Goal: Book appointment/travel/reservation

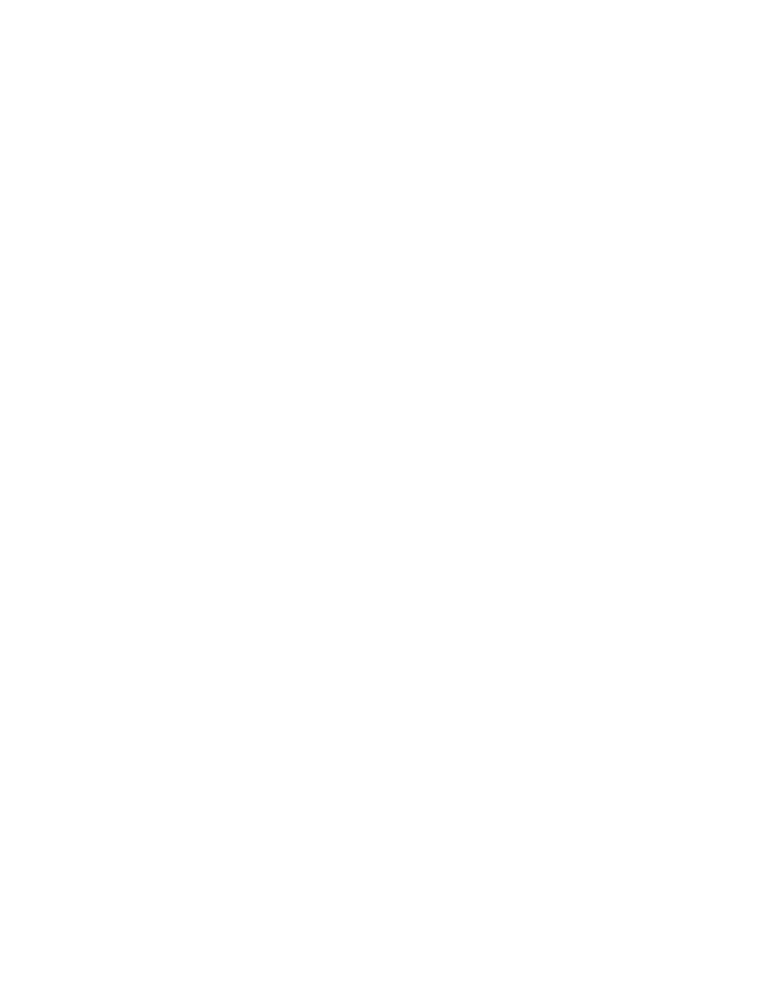
click at [72, 742] on span "Anreise" at bounding box center [74, 735] width 53 height 13
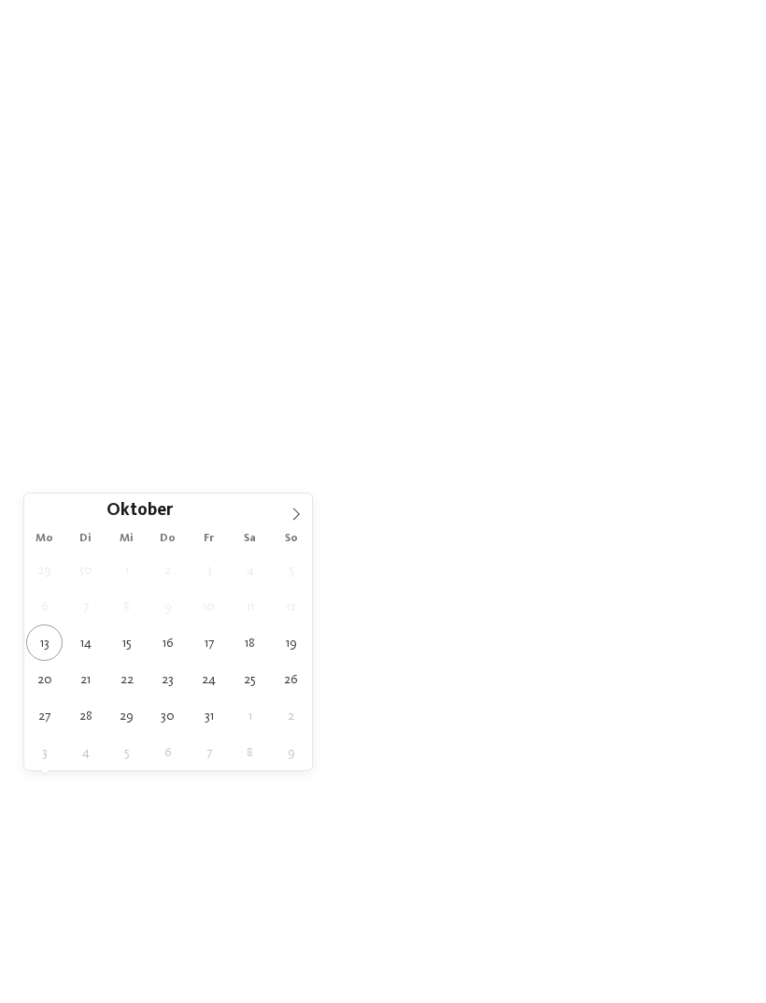
click at [295, 518] on icon at bounding box center [296, 513] width 13 height 13
click at [304, 520] on span at bounding box center [296, 509] width 32 height 32
click at [305, 516] on span at bounding box center [296, 509] width 32 height 32
type input "****"
click at [298, 514] on icon at bounding box center [296, 513] width 13 height 13
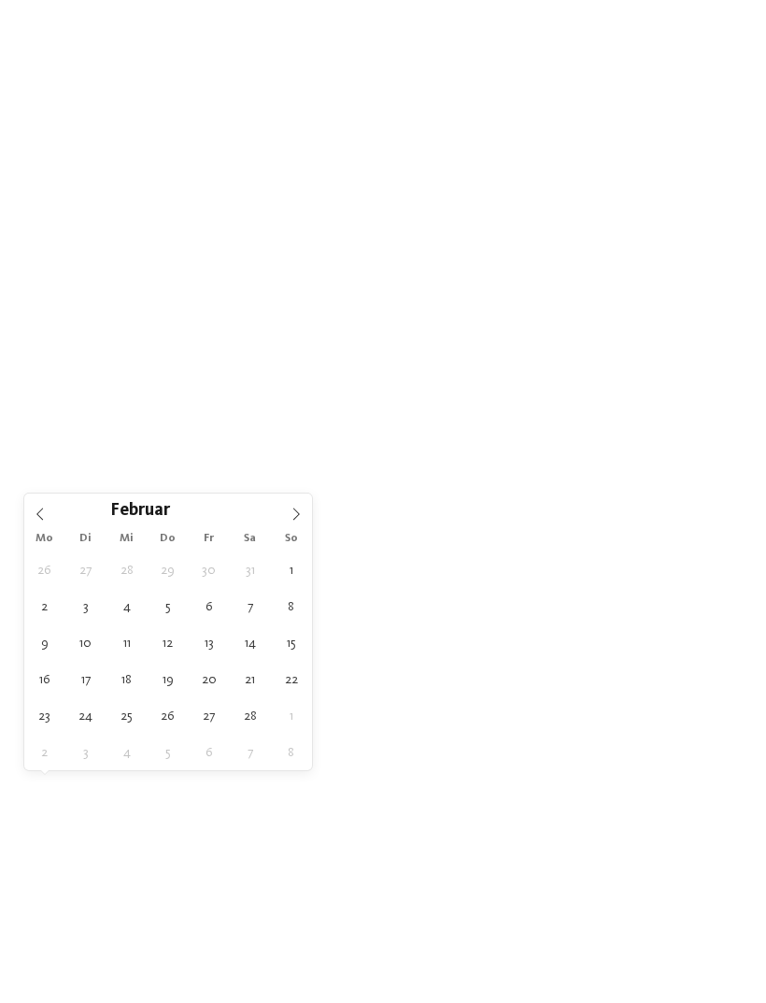
click at [297, 511] on icon at bounding box center [296, 513] width 13 height 13
click at [298, 520] on icon at bounding box center [296, 513] width 13 height 13
click at [290, 516] on icon at bounding box center [296, 513] width 13 height 13
click at [298, 513] on icon at bounding box center [296, 513] width 13 height 13
click at [292, 514] on icon at bounding box center [296, 513] width 13 height 13
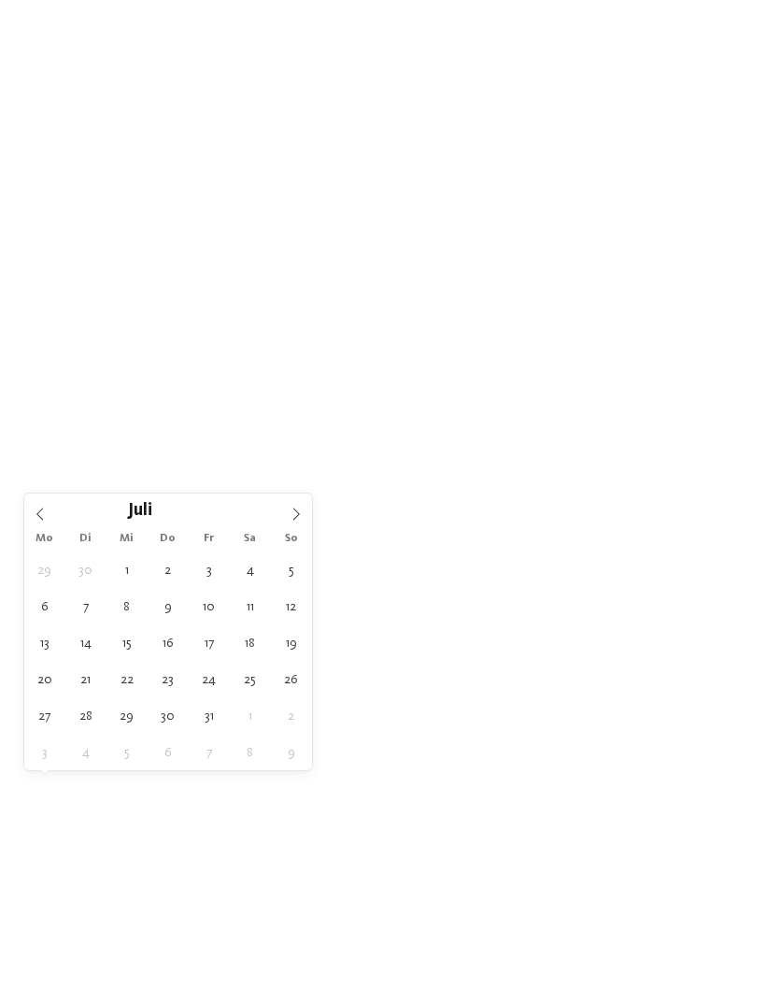
click at [293, 509] on icon at bounding box center [296, 513] width 13 height 13
type div "[DATE]"
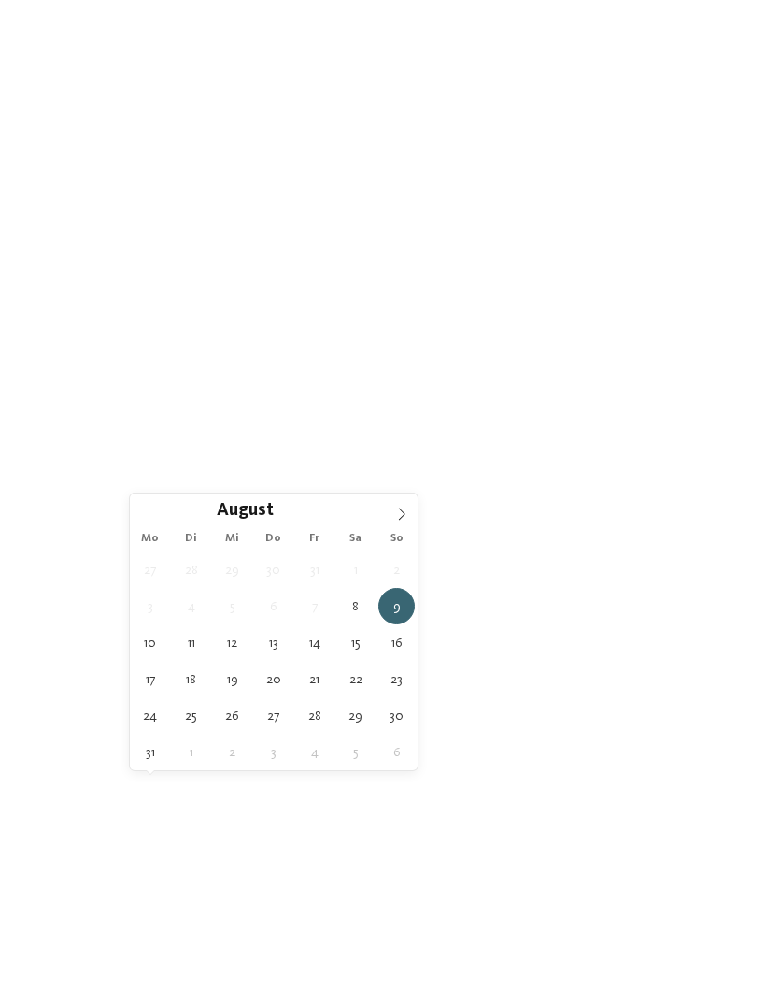
type input "****"
type div "[DATE]"
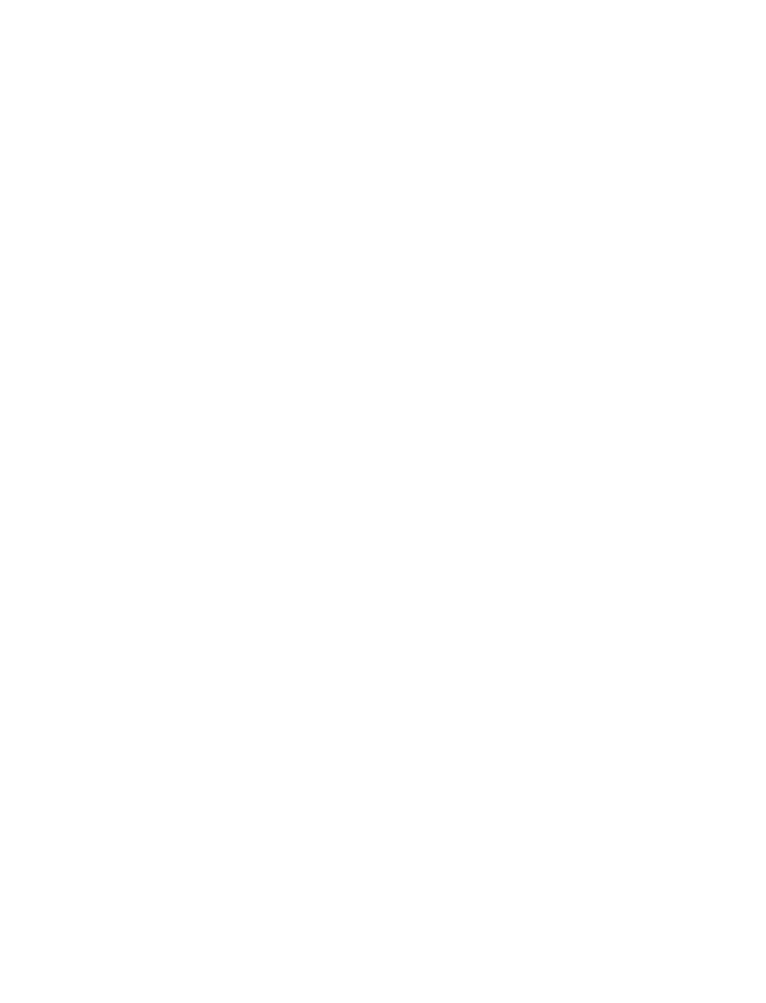
click at [562, 742] on span "Family Experiences" at bounding box center [532, 735] width 86 height 13
click at [544, 221] on icon at bounding box center [533, 237] width 40 height 33
click at [696, 750] on link "Hotel finden" at bounding box center [692, 734] width 100 height 33
